Goal: Information Seeking & Learning: Learn about a topic

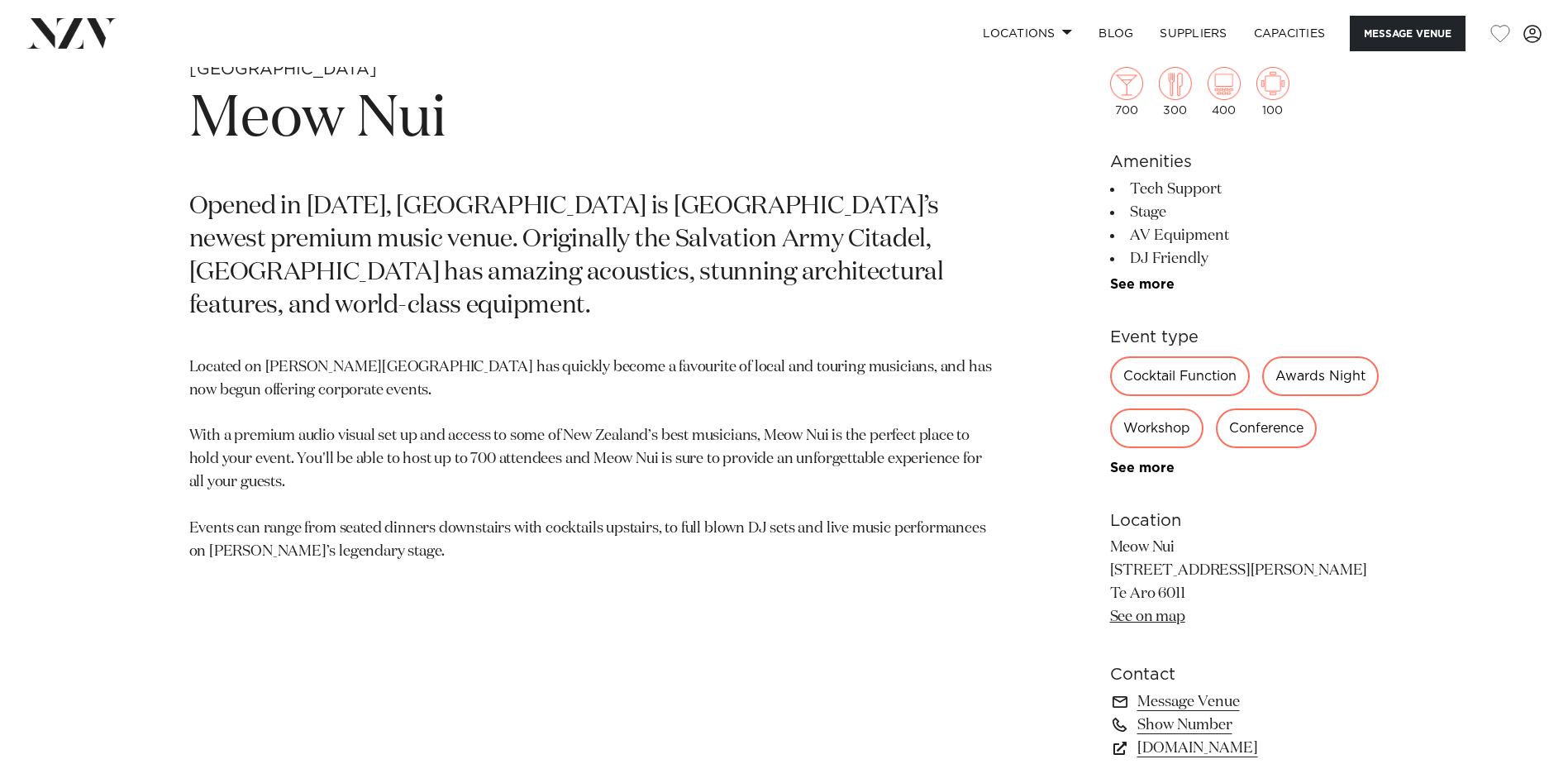
scroll to position [909, 0]
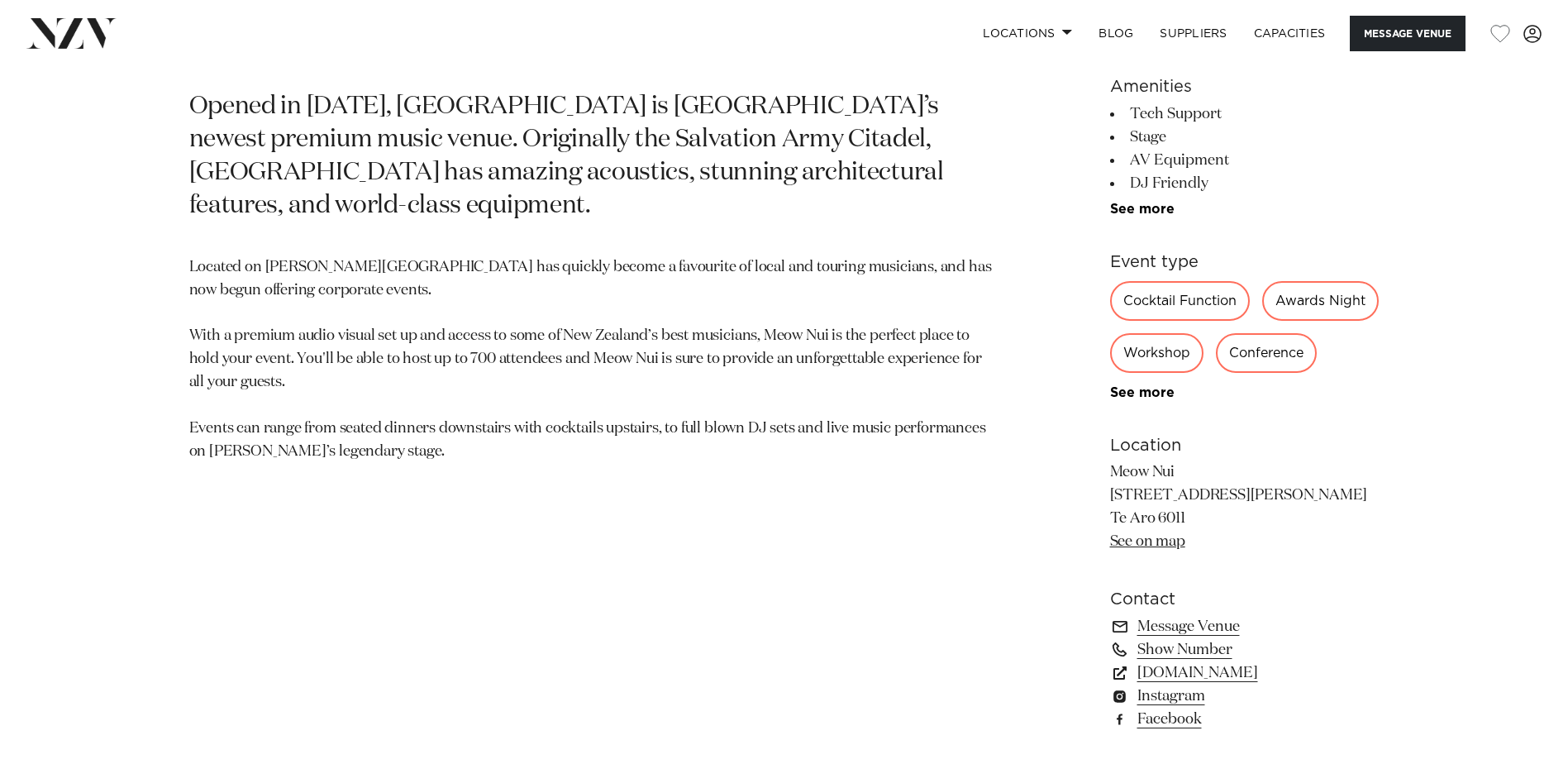
click at [505, 337] on p "Located on [PERSON_NAME][GEOGRAPHIC_DATA] has quickly become a favourite of loc…" at bounding box center [591, 360] width 804 height 208
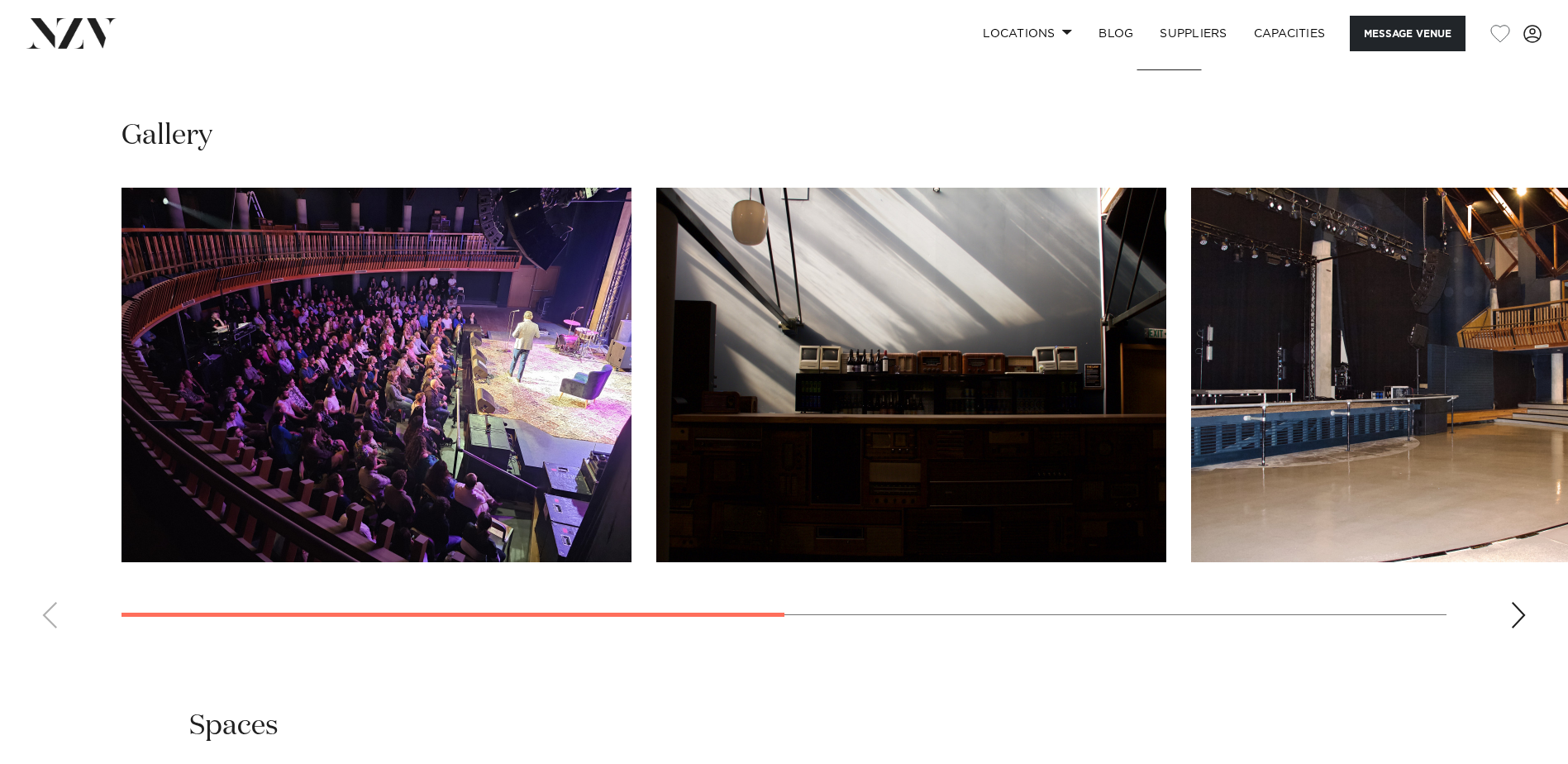
scroll to position [1653, 0]
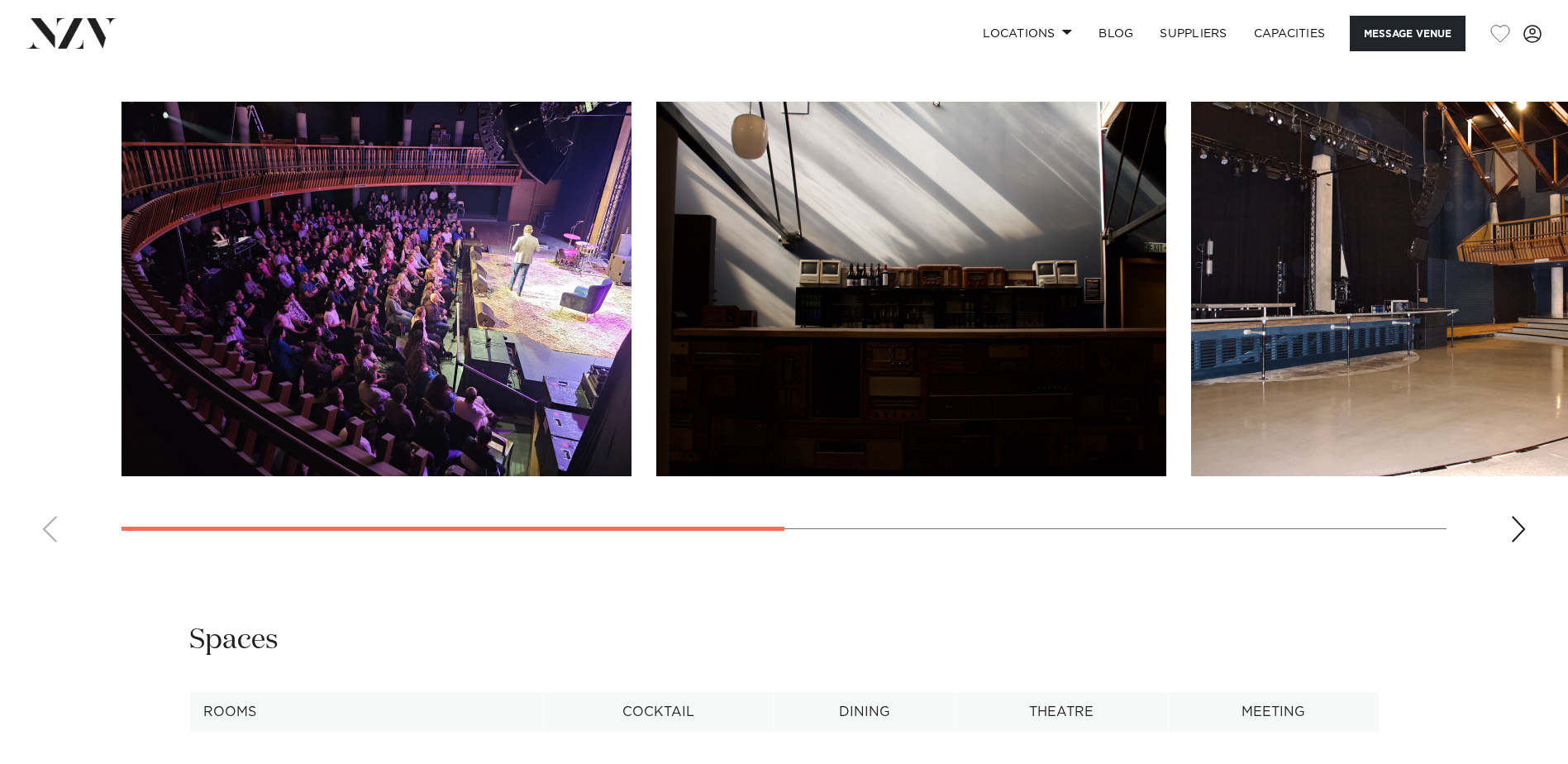
click at [1516, 542] on div "Next slide" at bounding box center [1518, 528] width 17 height 27
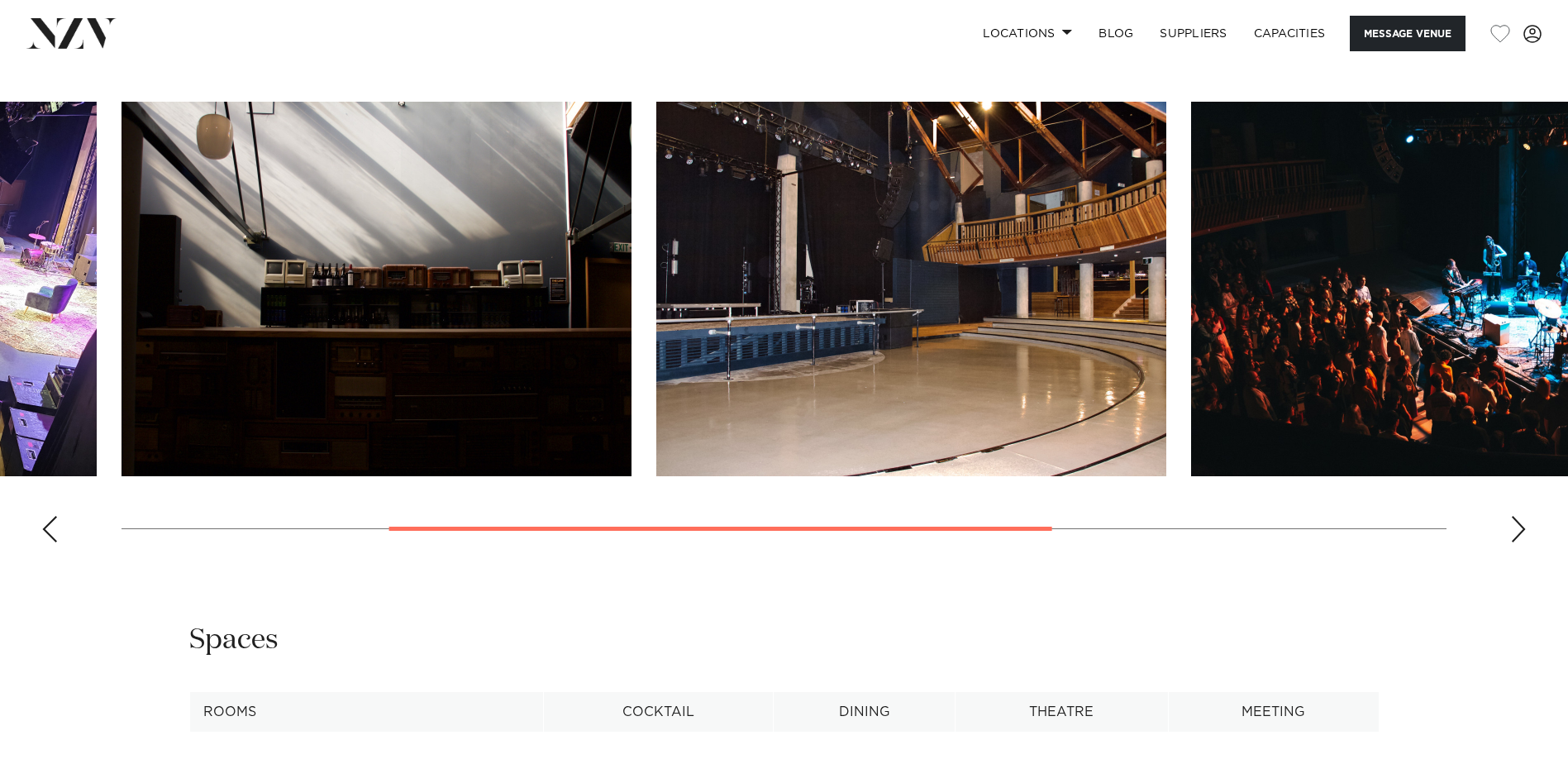
click at [1516, 542] on div "Next slide" at bounding box center [1518, 528] width 17 height 27
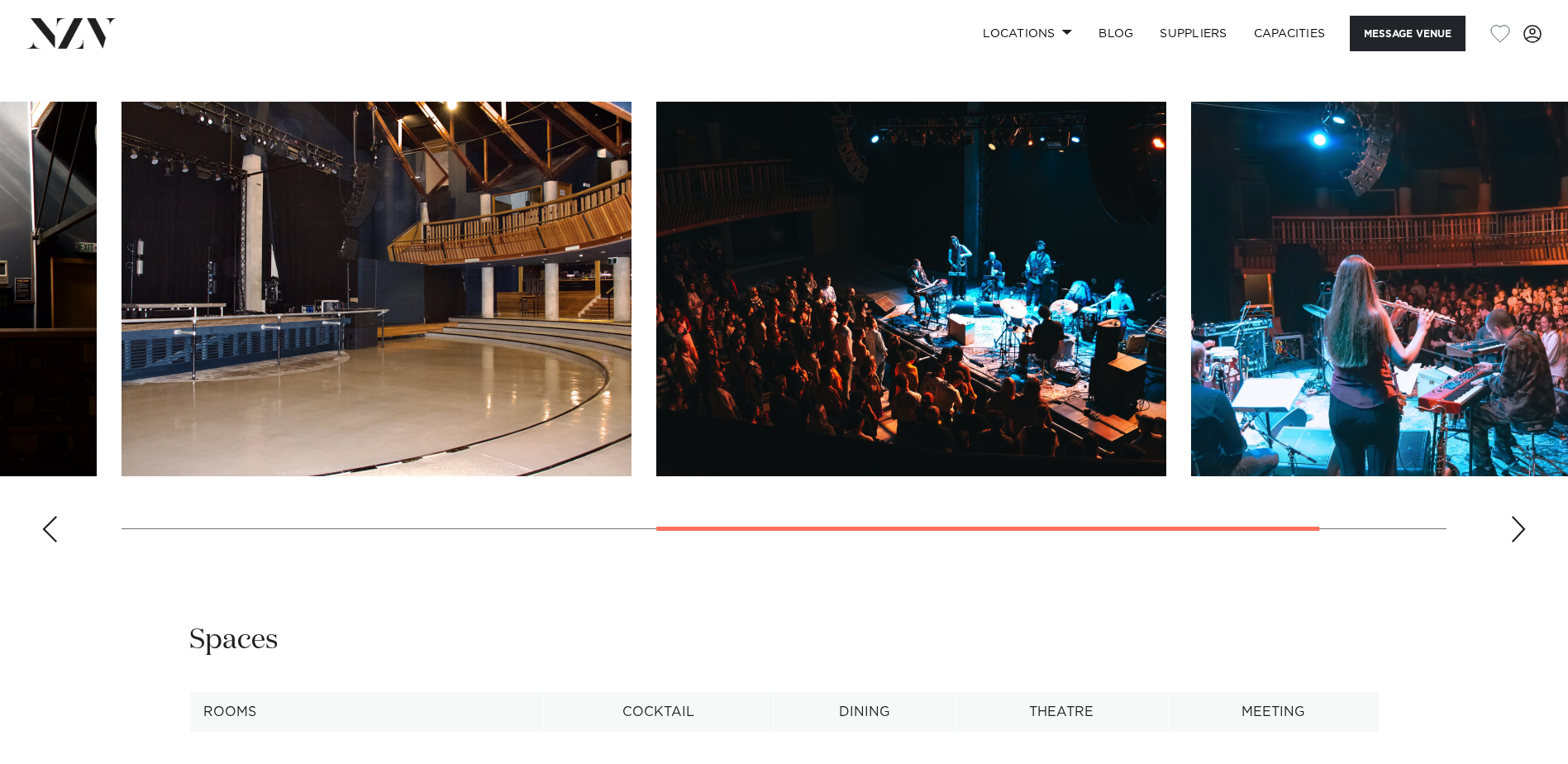
click at [1518, 542] on div "Next slide" at bounding box center [1518, 528] width 17 height 27
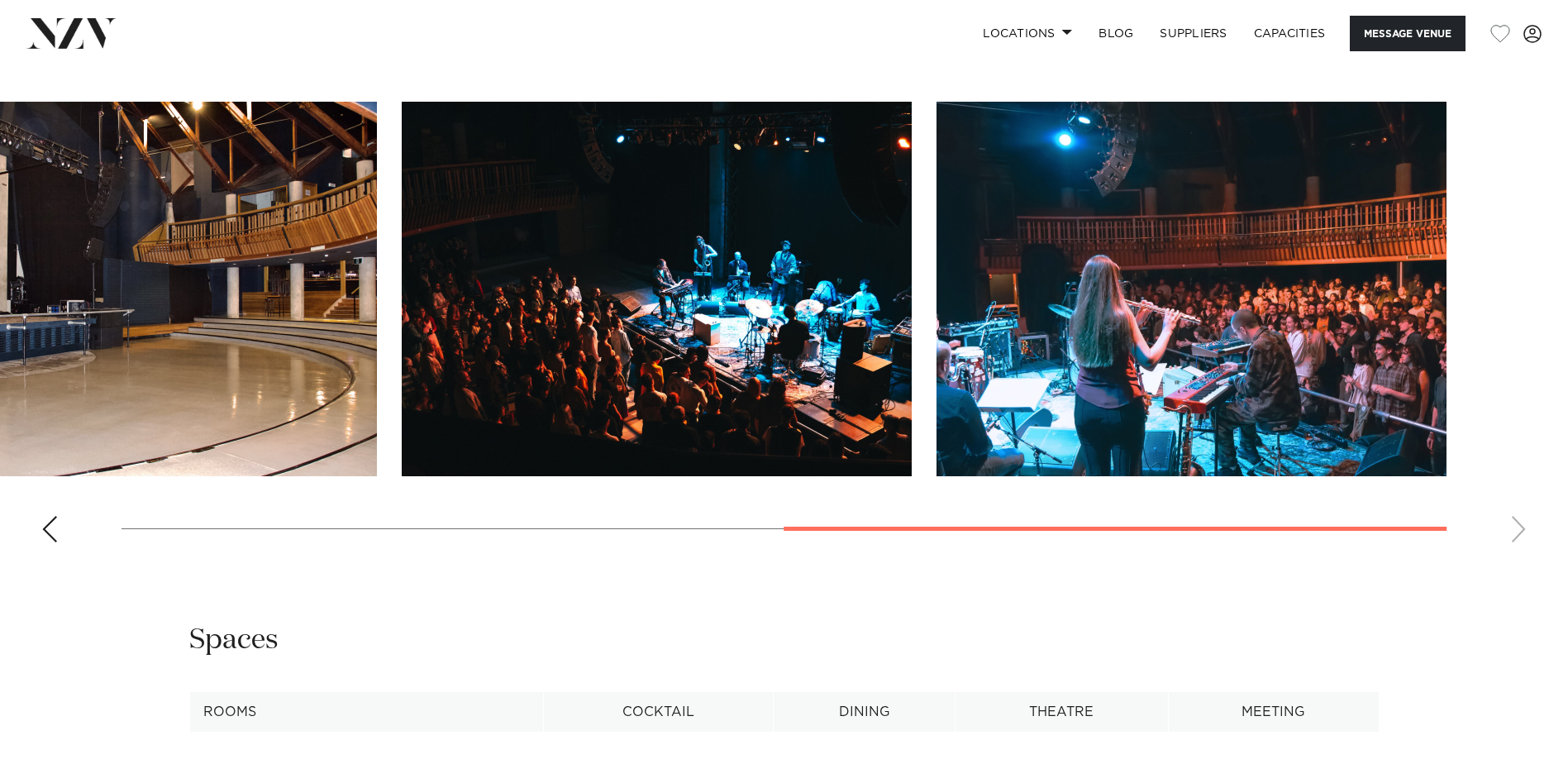
click at [1513, 555] on swiper-container at bounding box center [784, 328] width 1568 height 454
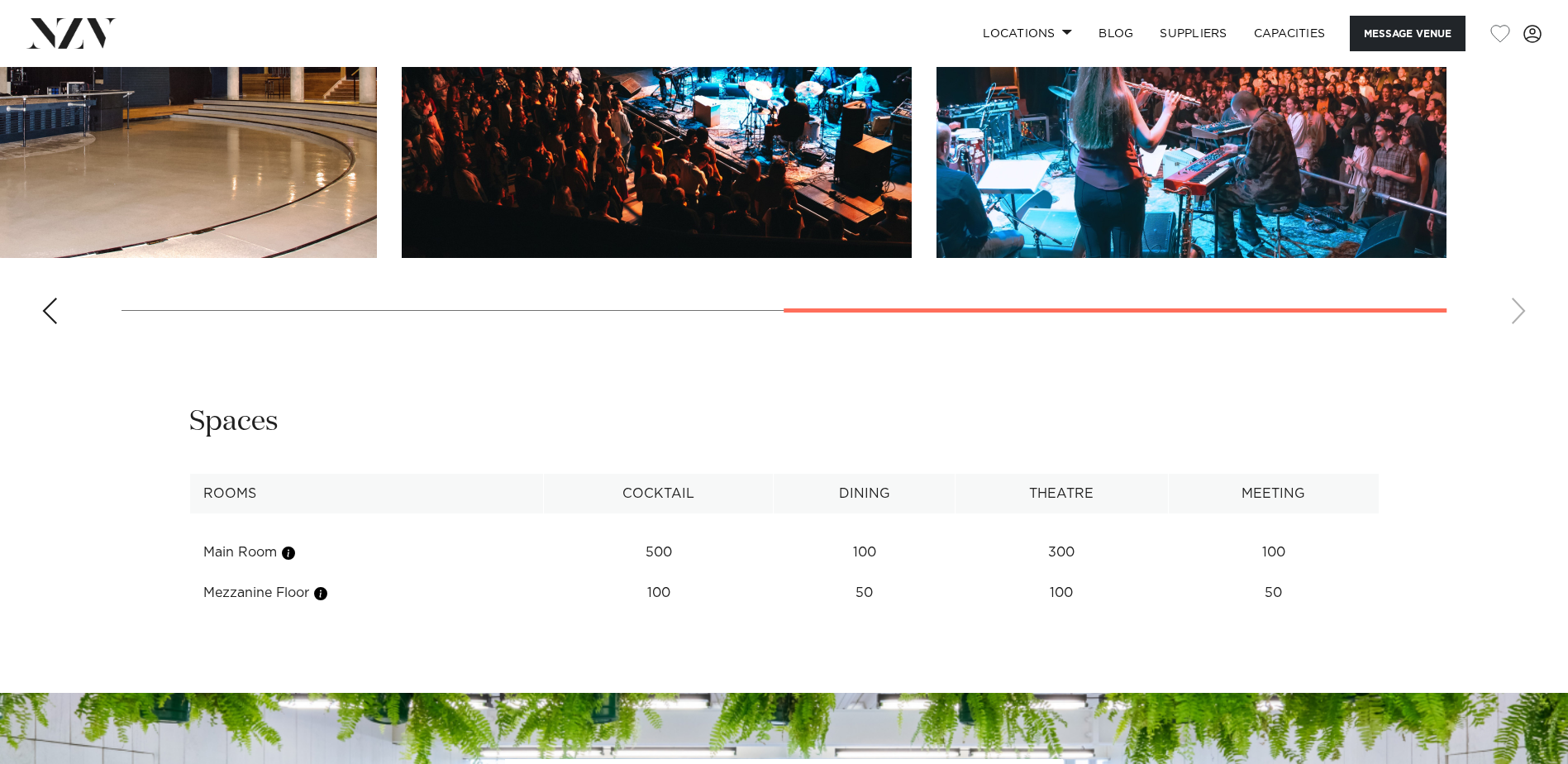
scroll to position [2066, 0]
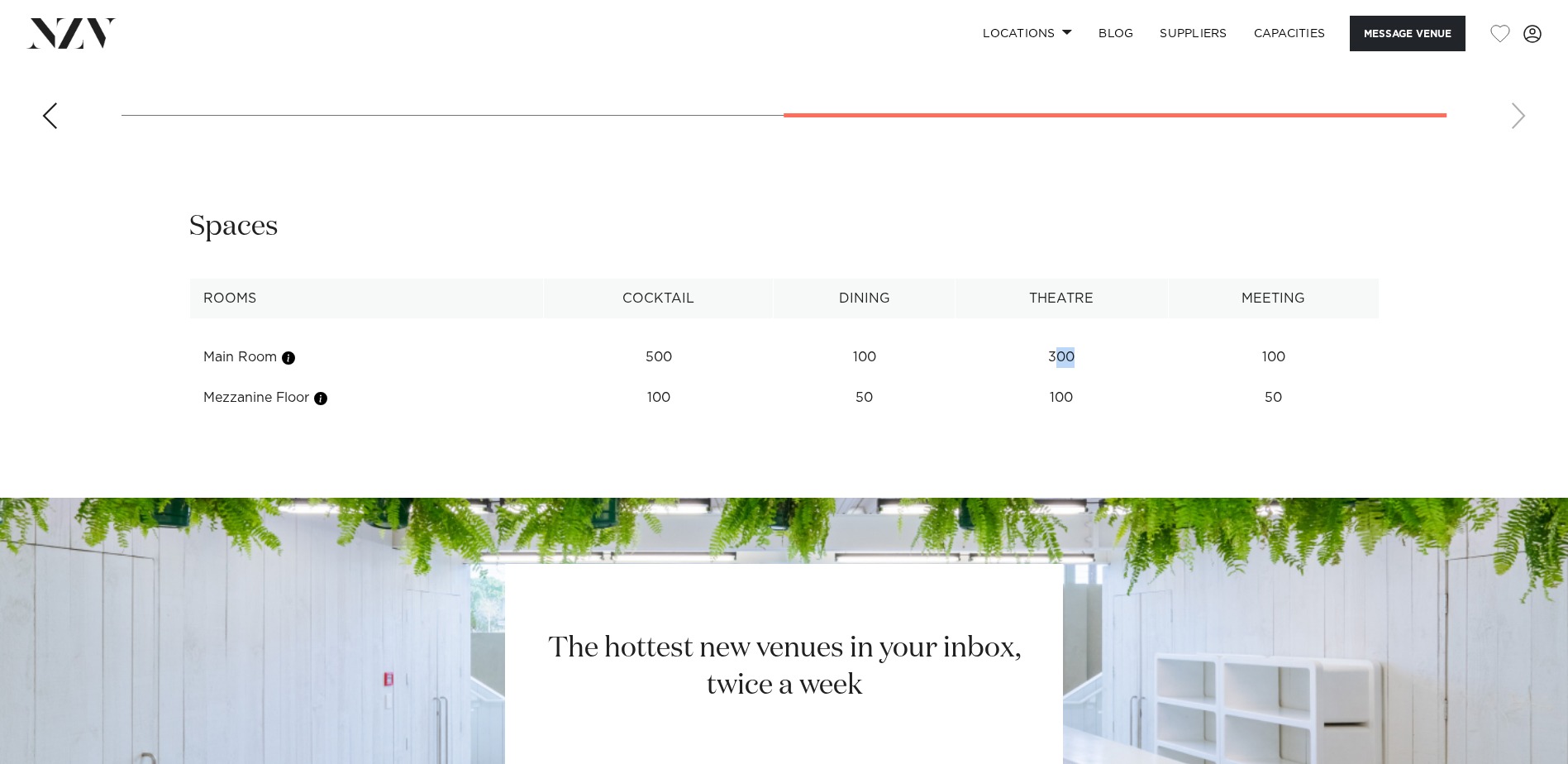
drag, startPoint x: 1058, startPoint y: 415, endPoint x: 1083, endPoint y: 414, distance: 25.0
click at [1083, 378] on td "300" at bounding box center [1063, 357] width 213 height 41
drag, startPoint x: 1083, startPoint y: 414, endPoint x: 1043, endPoint y: 410, distance: 40.2
click at [1043, 378] on td "300" at bounding box center [1063, 357] width 213 height 41
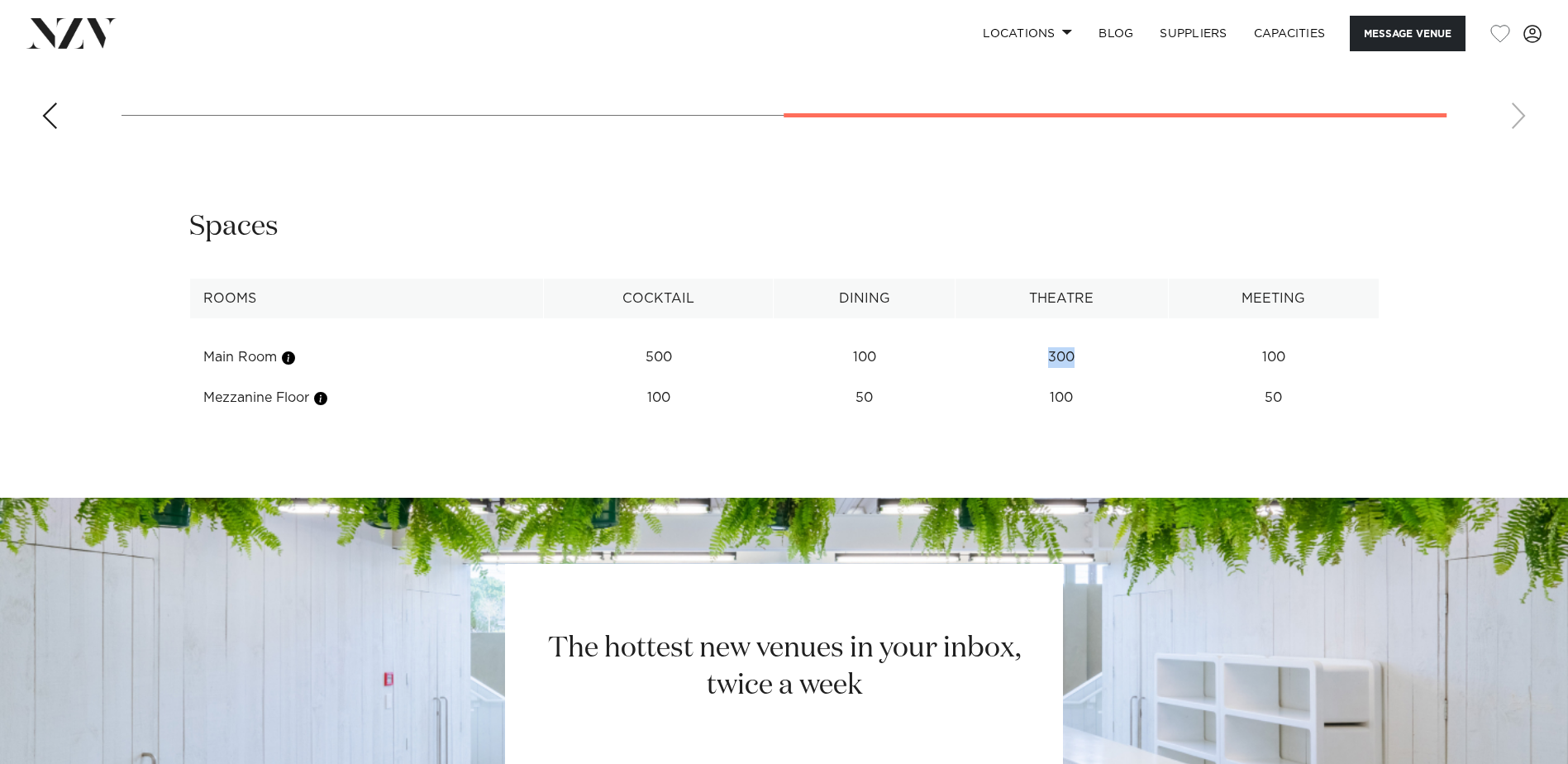
click at [1049, 378] on td "300" at bounding box center [1063, 357] width 213 height 41
drag, startPoint x: 1049, startPoint y: 408, endPoint x: 1090, endPoint y: 459, distance: 65.4
click at [1090, 418] on tbody "Main Room 500 100 300 100 Mezzanine Floor 100 50 100 50 See more" at bounding box center [784, 368] width 1190 height 100
click at [1091, 378] on td "100" at bounding box center [1063, 357] width 213 height 41
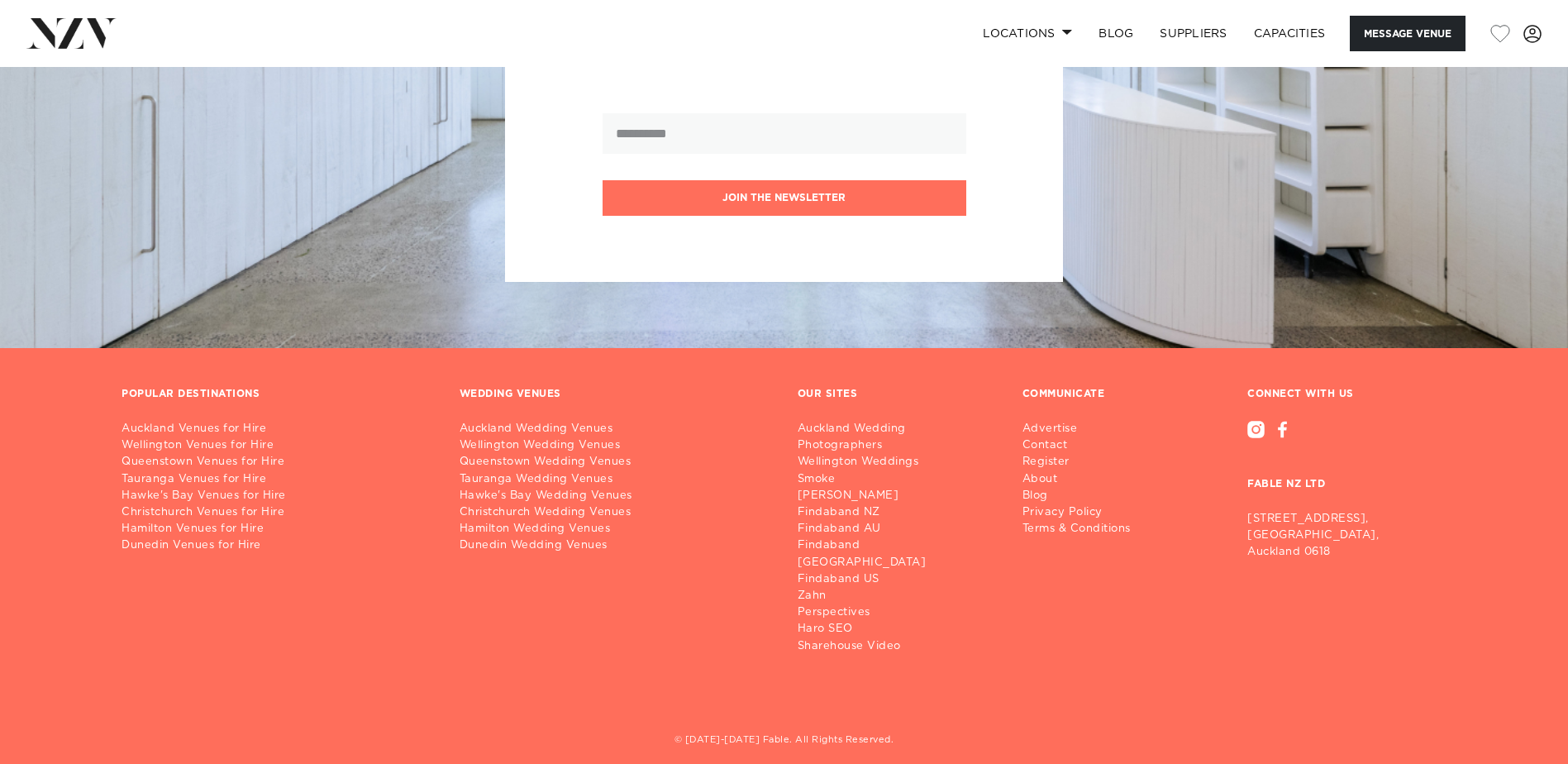
scroll to position [2696, 0]
